Goal: Task Accomplishment & Management: Use online tool/utility

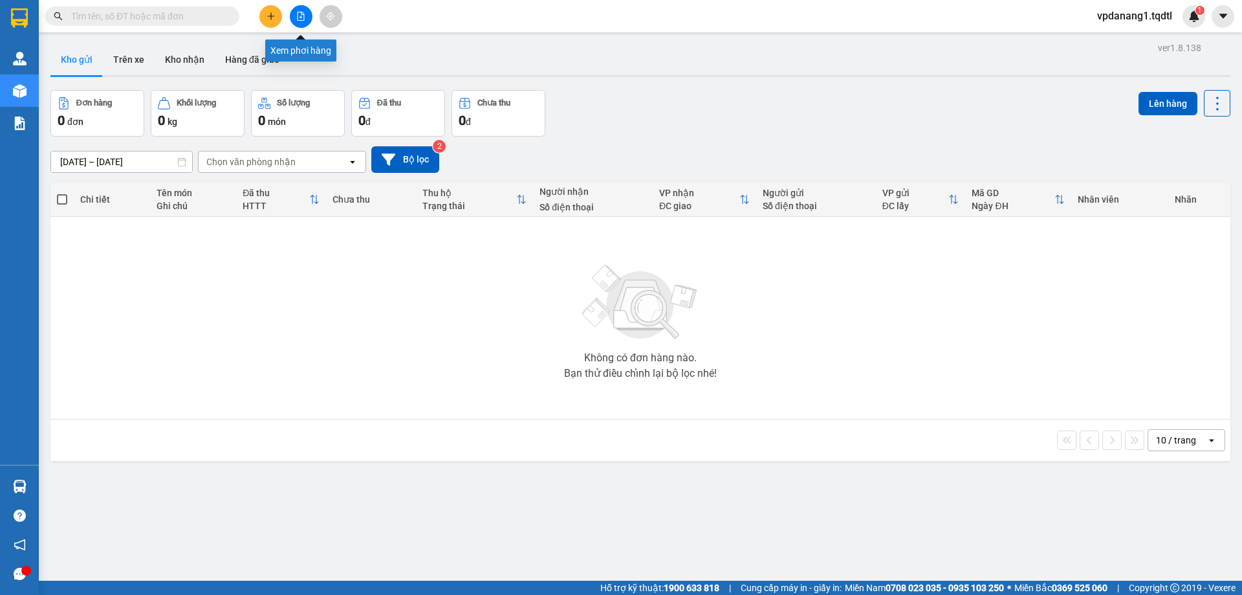
click at [303, 12] on icon "file-add" at bounding box center [300, 16] width 9 height 9
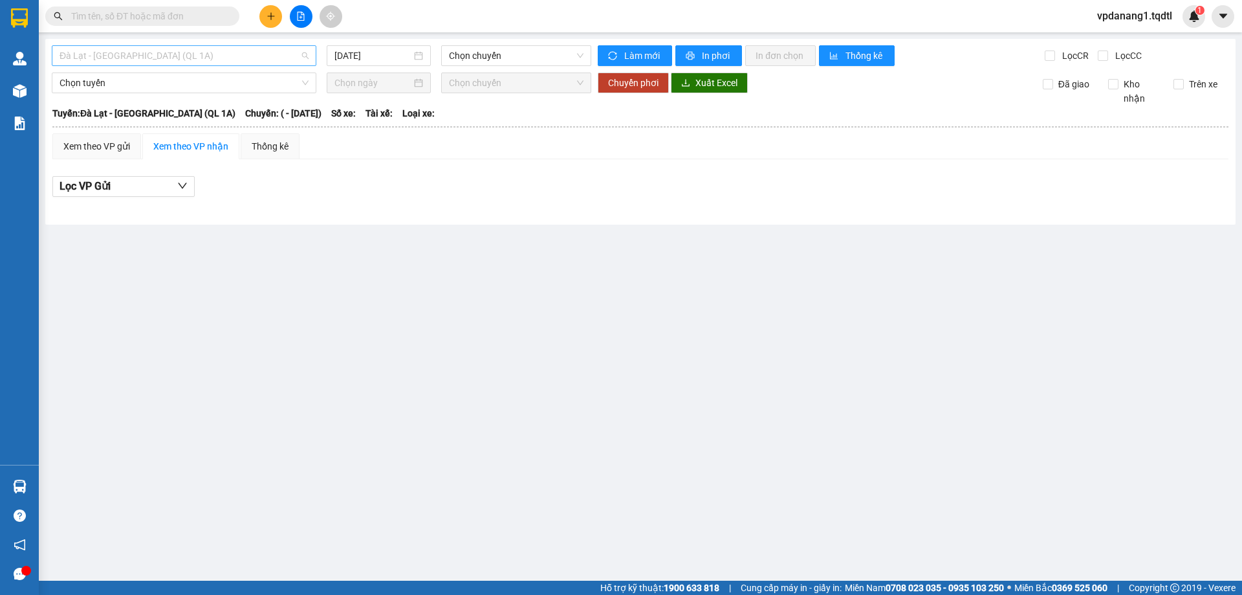
click at [186, 61] on span "Đà Lạt - [GEOGRAPHIC_DATA] (QL 1A)" at bounding box center [184, 55] width 249 height 19
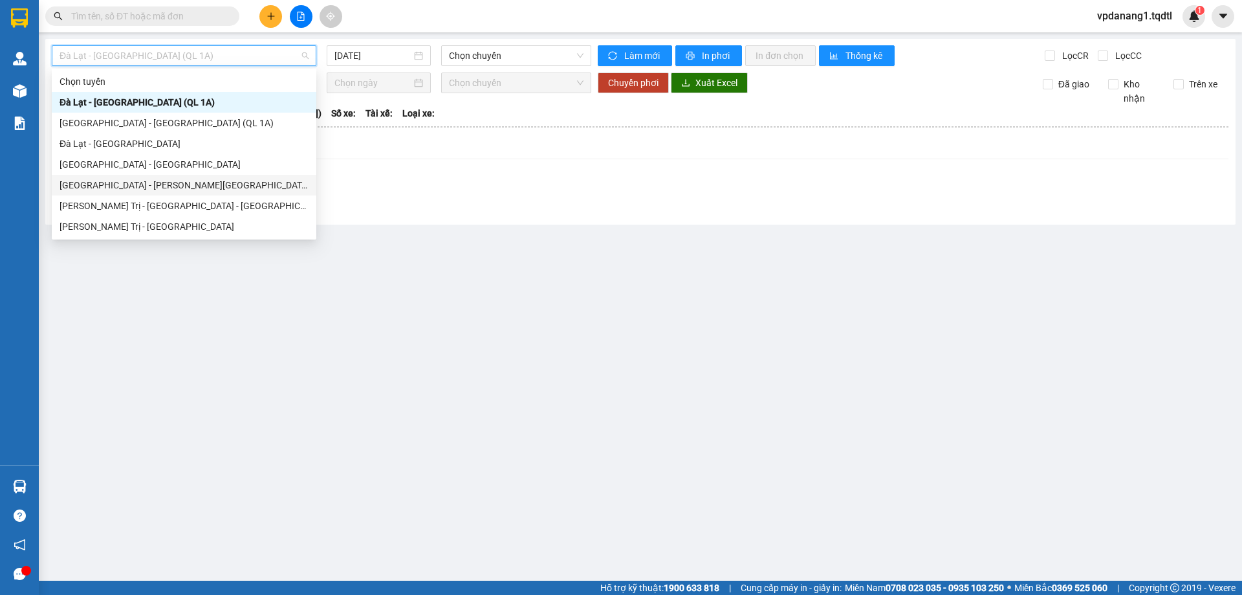
click at [144, 186] on div "[GEOGRAPHIC_DATA] - [PERSON_NAME][GEOGRAPHIC_DATA]" at bounding box center [184, 185] width 249 height 14
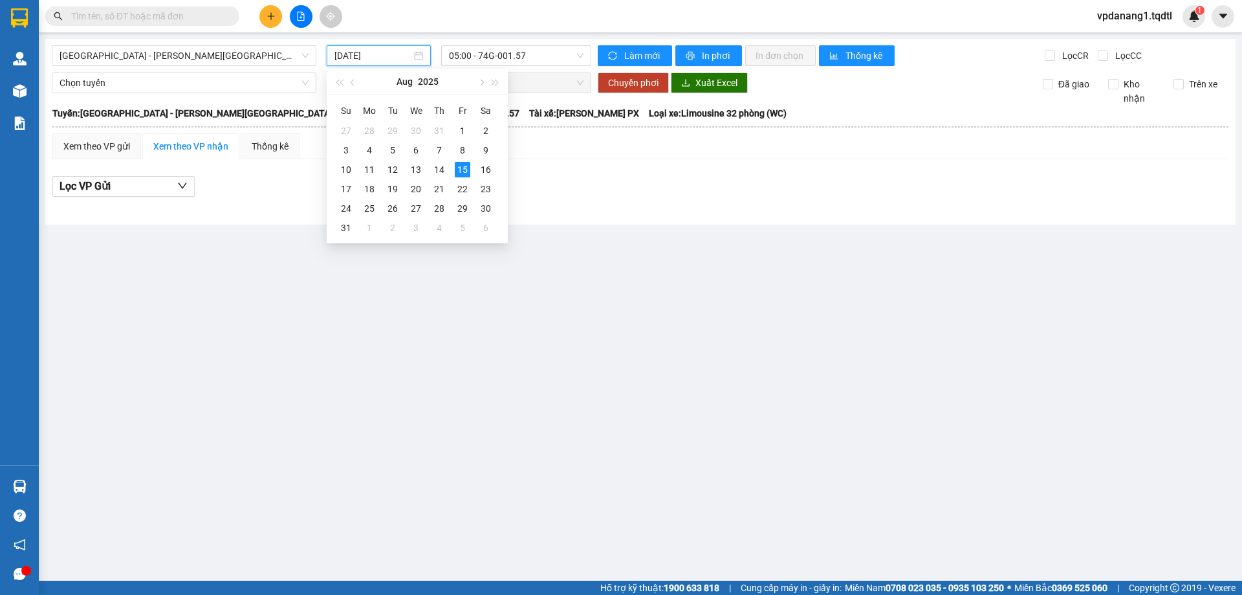
click at [391, 54] on input "[DATE]" at bounding box center [372, 56] width 77 height 14
click at [438, 169] on div "14" at bounding box center [439, 170] width 16 height 16
type input "[DATE]"
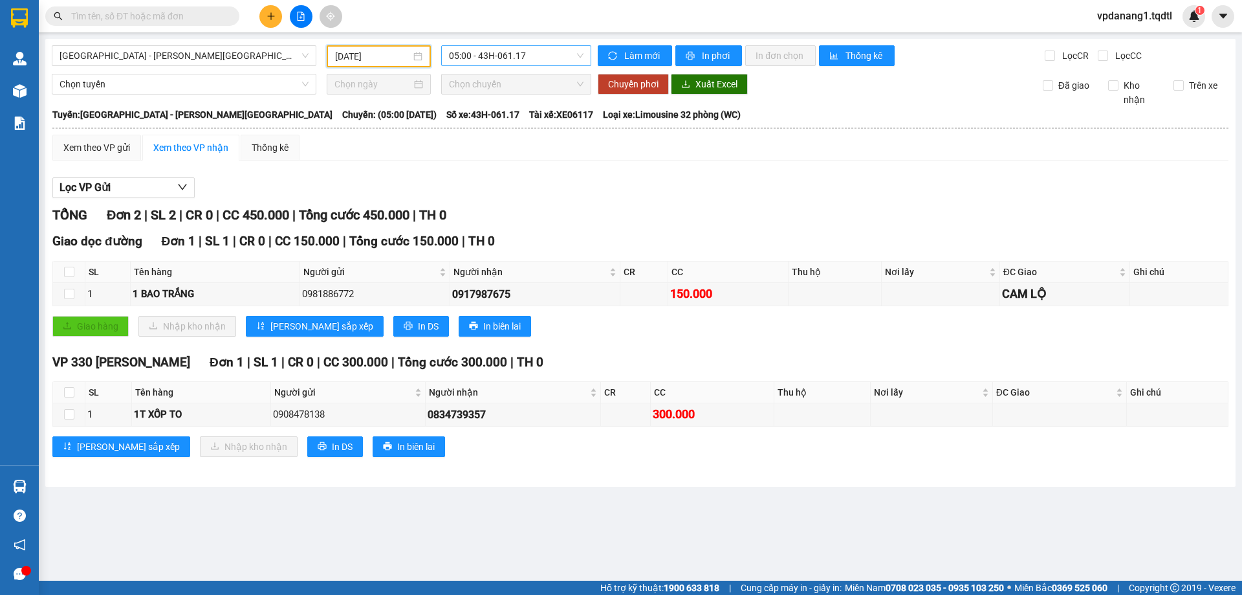
click at [536, 57] on span "05:00 - 43H-061.17" at bounding box center [516, 55] width 135 height 19
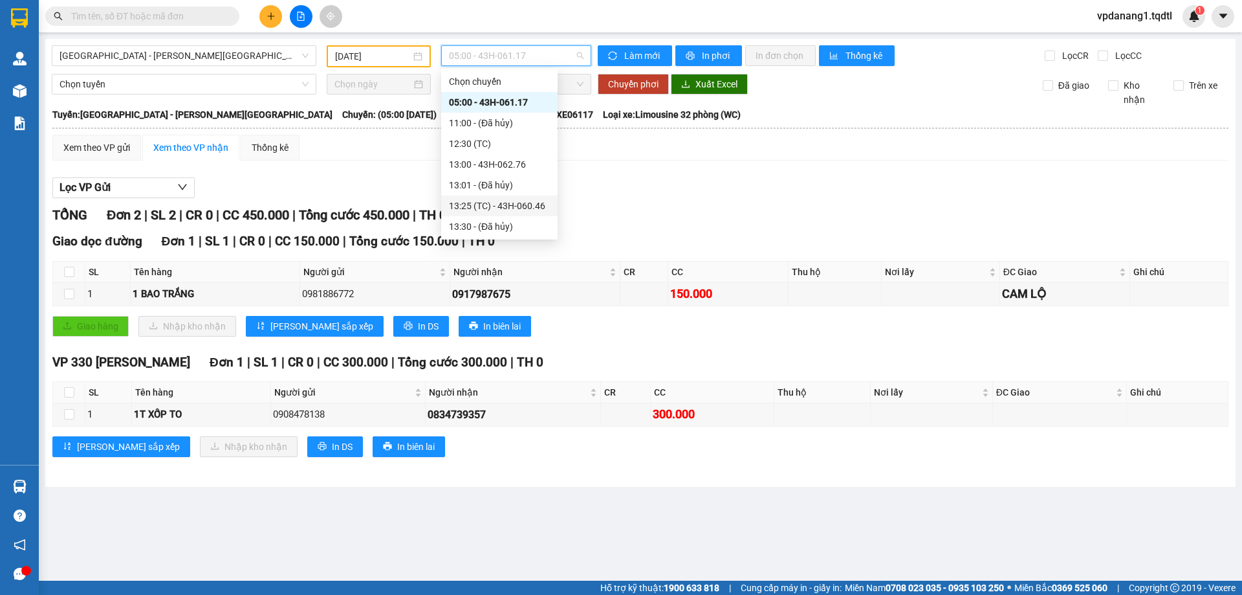
click at [523, 201] on div "13:25 (TC) - 43H-060.46" at bounding box center [499, 206] width 101 height 14
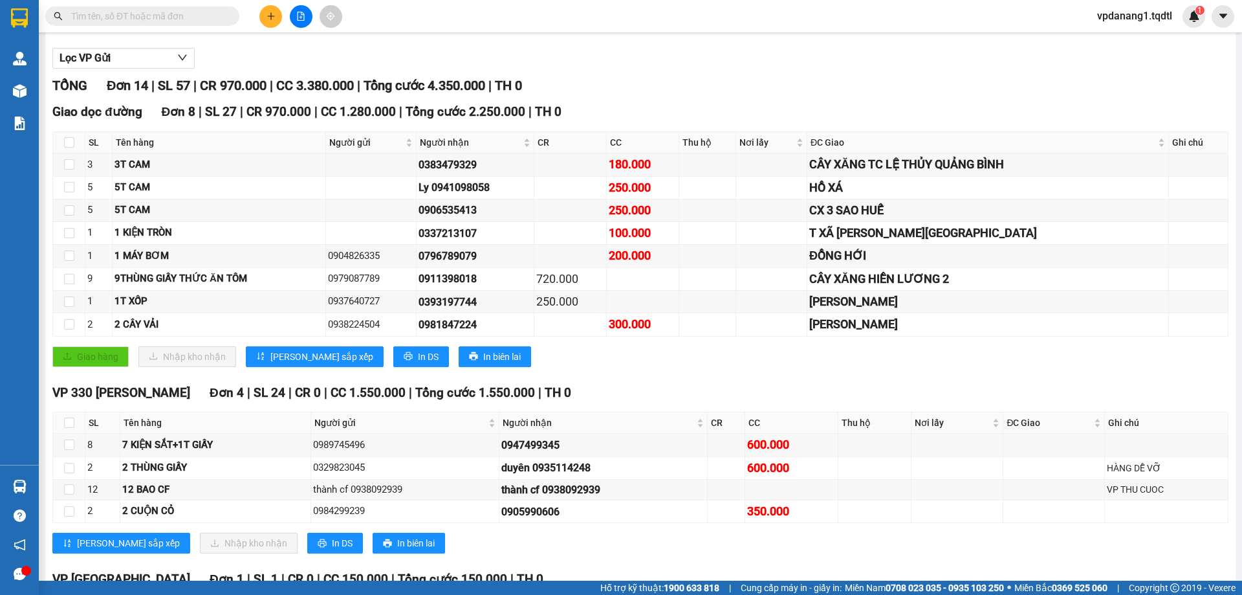
scroll to position [380, 0]
